Goal: Check status: Check status

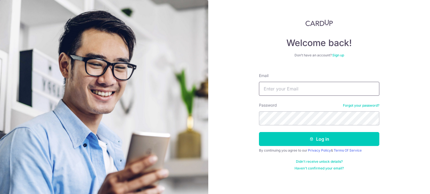
click at [292, 93] on input "Email" at bounding box center [319, 89] width 120 height 14
type input "[EMAIL_ADDRESS][DOMAIN_NAME]"
click at [259, 132] on button "Log in" at bounding box center [319, 139] width 120 height 14
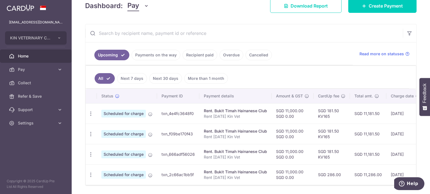
click at [156, 56] on link "Payments on the way" at bounding box center [155, 55] width 49 height 11
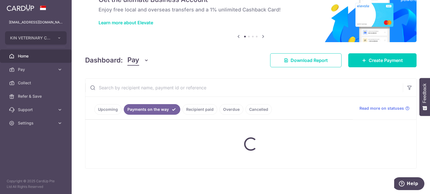
scroll to position [19, 0]
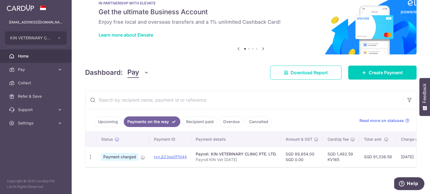
click at [199, 122] on link "Recipient paid" at bounding box center [199, 122] width 35 height 11
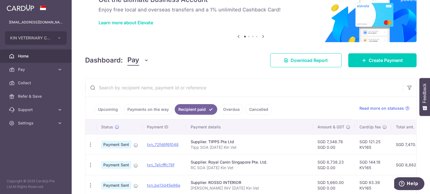
scroll to position [84, 0]
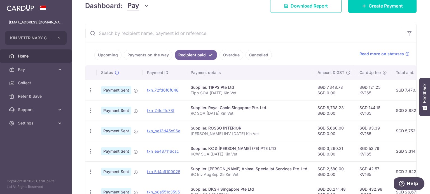
click at [163, 34] on input "text" at bounding box center [243, 33] width 317 height 18
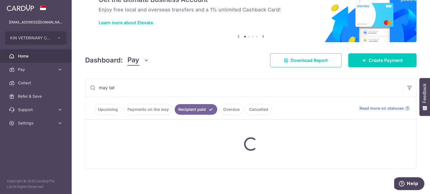
scroll to position [57, 0]
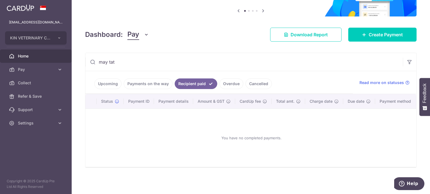
type input "may tat"
click at [116, 83] on link "Upcoming" at bounding box center [107, 84] width 27 height 11
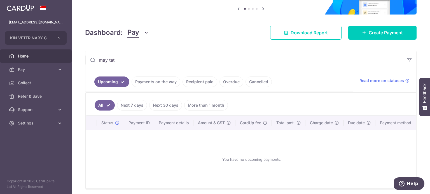
click at [151, 78] on link "Payments on the way" at bounding box center [155, 82] width 49 height 11
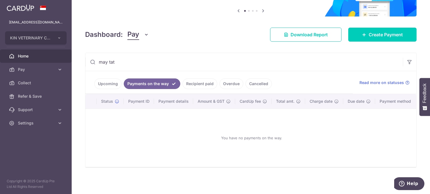
click at [203, 84] on link "Recipient paid" at bounding box center [199, 84] width 35 height 11
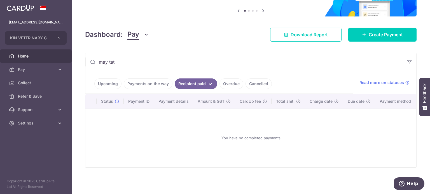
click at [231, 79] on link "Overdue" at bounding box center [231, 84] width 24 height 11
click at [262, 84] on link "Cancelled" at bounding box center [258, 84] width 26 height 11
click at [176, 38] on div "Dashboard: Pay Pay Collect Download Report Create Payment" at bounding box center [250, 33] width 331 height 16
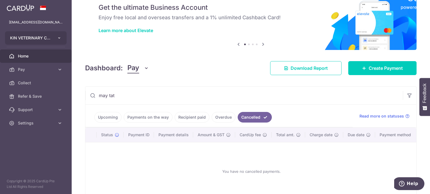
scroll to position [0, 0]
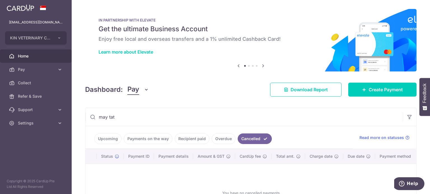
click at [60, 53] on link "Home" at bounding box center [36, 56] width 72 height 13
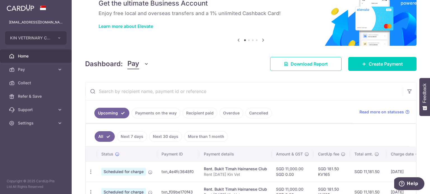
scroll to position [56, 0]
